Goal: Check status: Check status

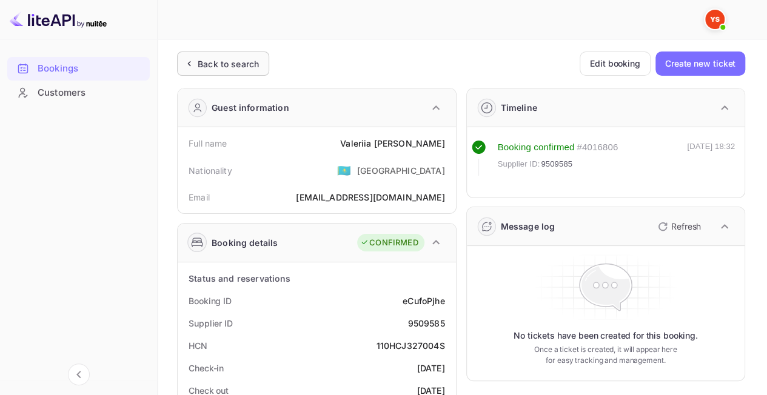
click at [244, 58] on div "Back to search" at bounding box center [228, 64] width 61 height 13
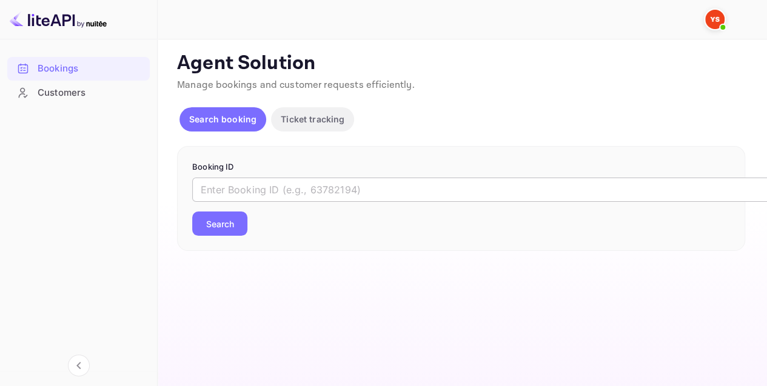
click at [245, 189] on input "text" at bounding box center [495, 190] width 606 height 24
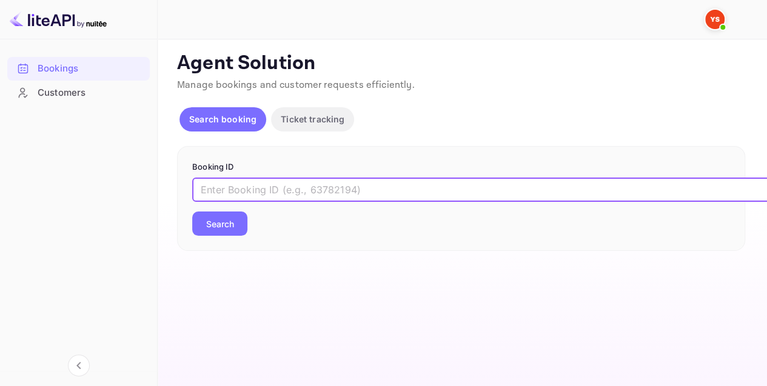
paste input "9485071"
type input "9485071"
click at [232, 216] on button "Search" at bounding box center [219, 224] width 55 height 24
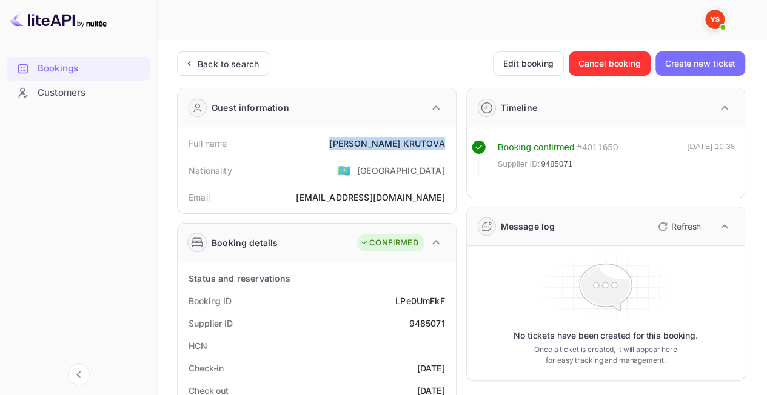
drag, startPoint x: 445, startPoint y: 141, endPoint x: 372, endPoint y: 143, distance: 72.8
click at [372, 143] on div "Full name [PERSON_NAME]" at bounding box center [317, 143] width 269 height 22
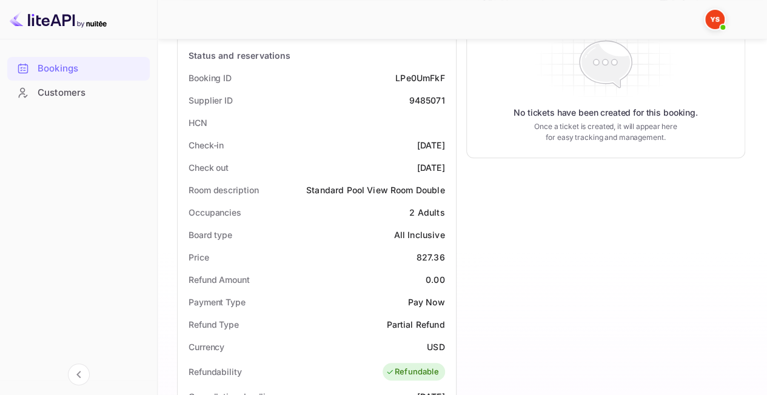
scroll to position [243, 0]
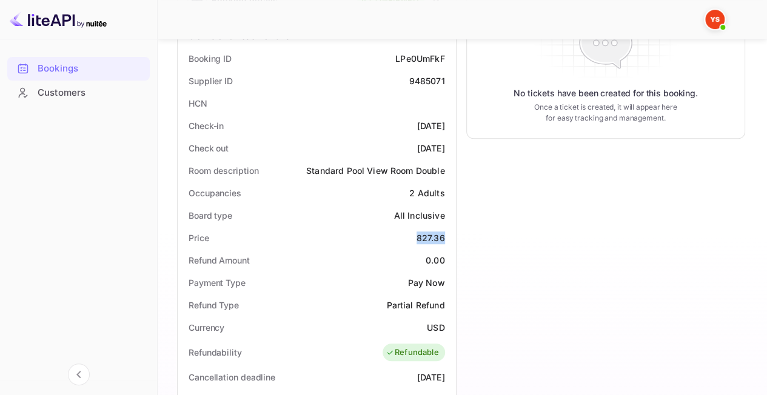
drag, startPoint x: 414, startPoint y: 236, endPoint x: 446, endPoint y: 241, distance: 33.2
click at [446, 241] on div "Price 827.36" at bounding box center [317, 238] width 269 height 22
copy div "827.36"
